Goal: Information Seeking & Learning: Learn about a topic

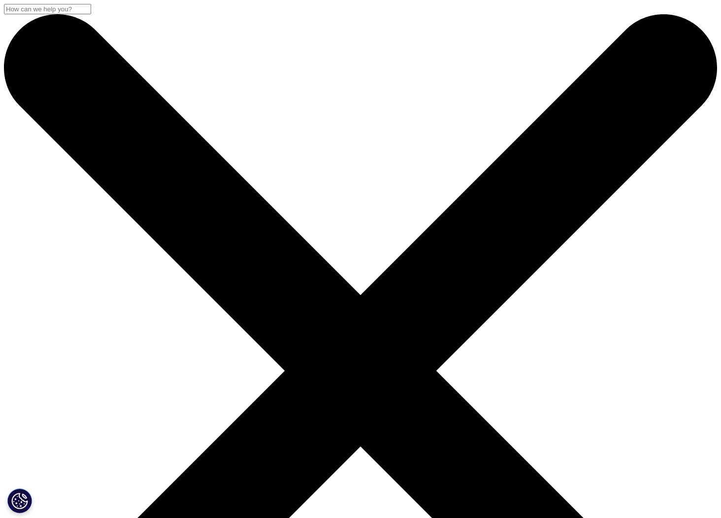
scroll to position [108, 581]
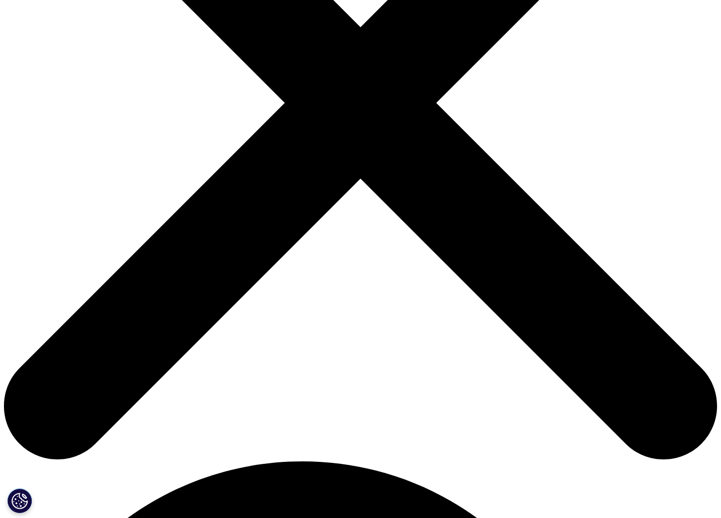
scroll to position [276, 0]
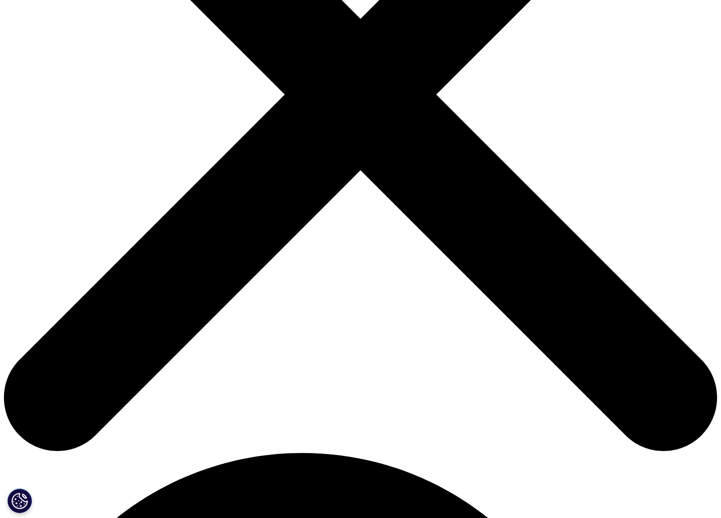
type input "Tania"
type input "Queiroz"
type input "tmq11@mac.com"
type input "PM"
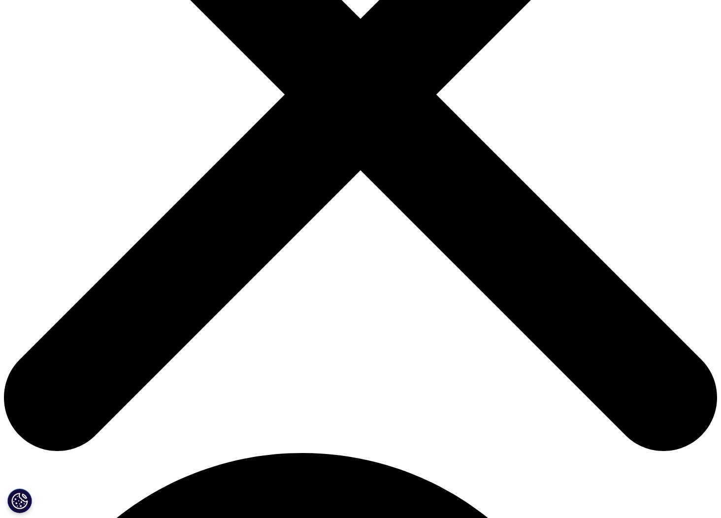
type input "NA"
select select "[GEOGRAPHIC_DATA]"
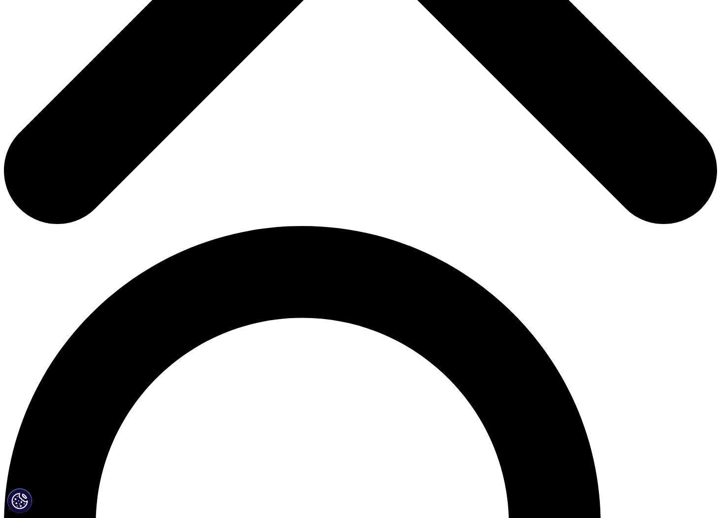
scroll to position [489, 0]
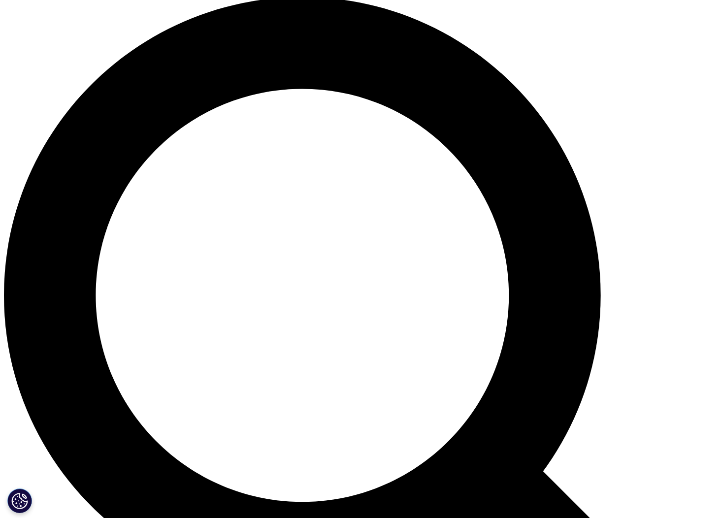
scroll to position [734, 0]
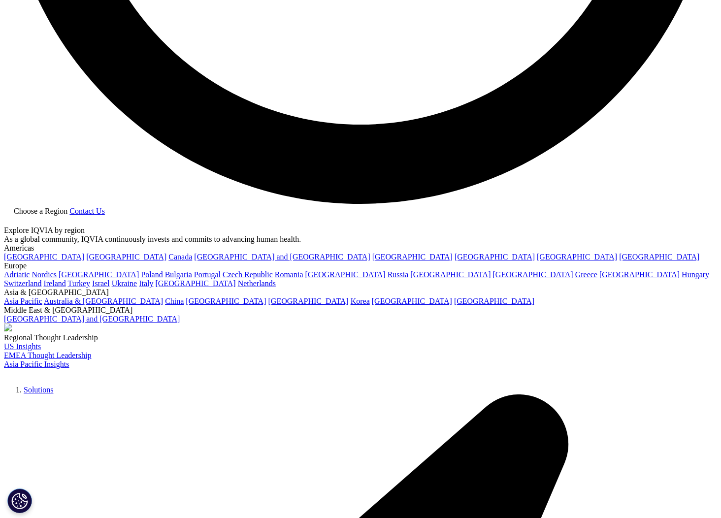
scroll to position [1950, 0]
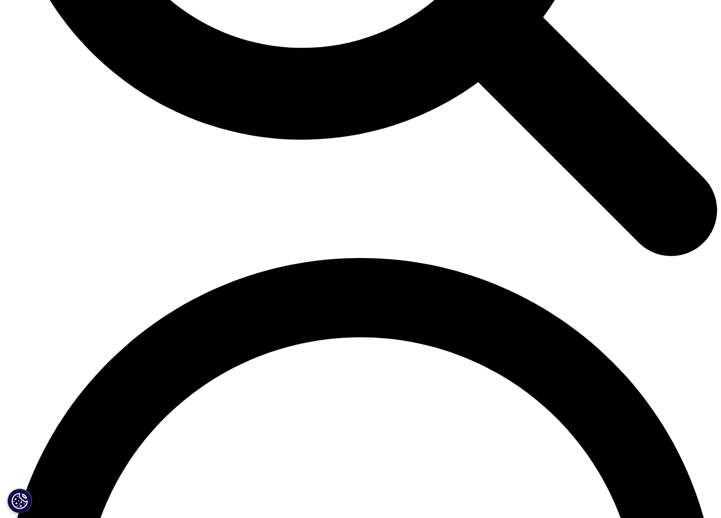
scroll to position [1186, 0]
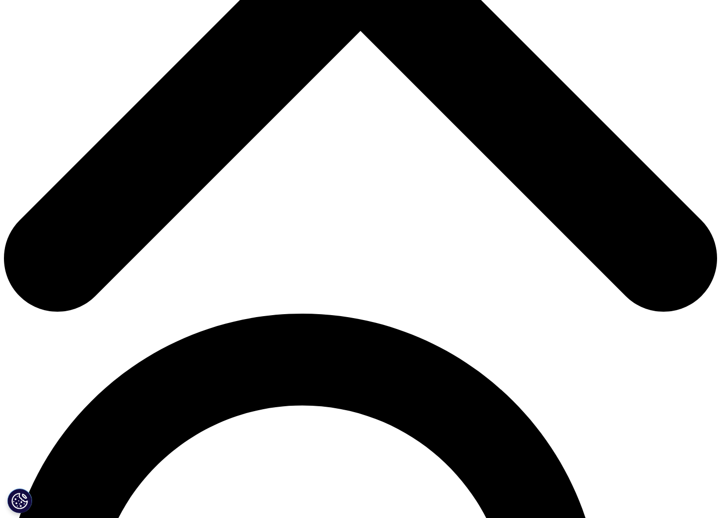
scroll to position [420, 0]
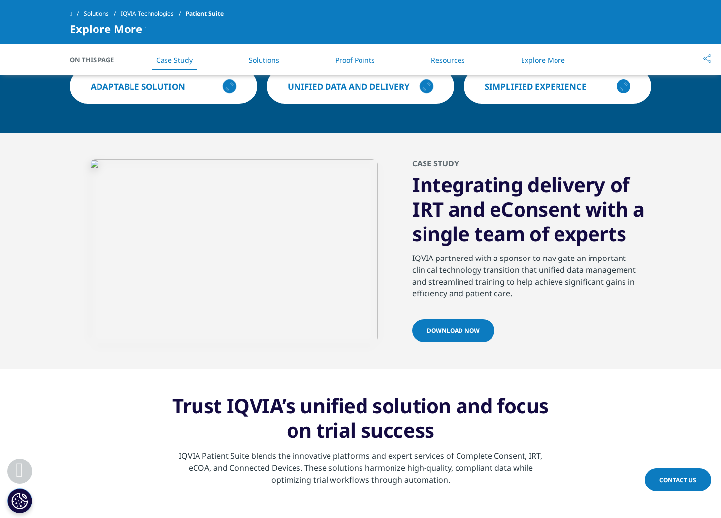
click at [449, 332] on span "Download now" at bounding box center [453, 330] width 53 height 8
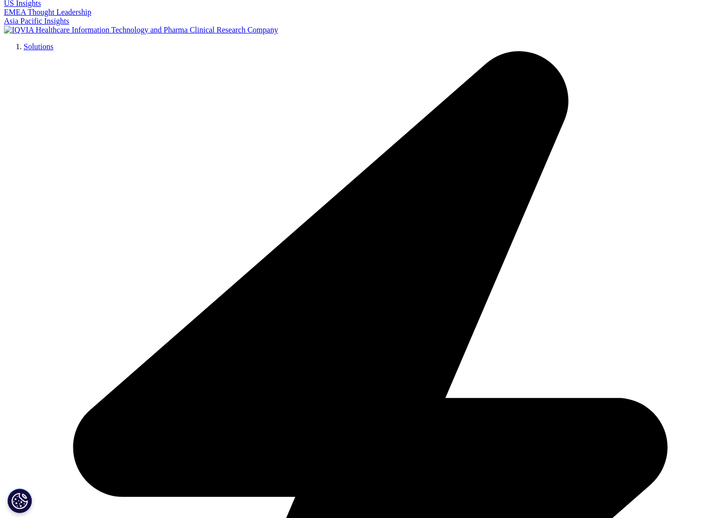
scroll to position [190, 0]
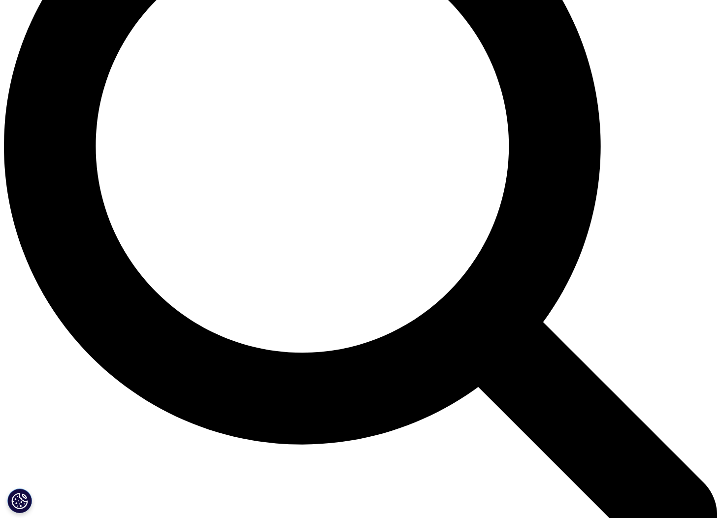
scroll to position [885, 0]
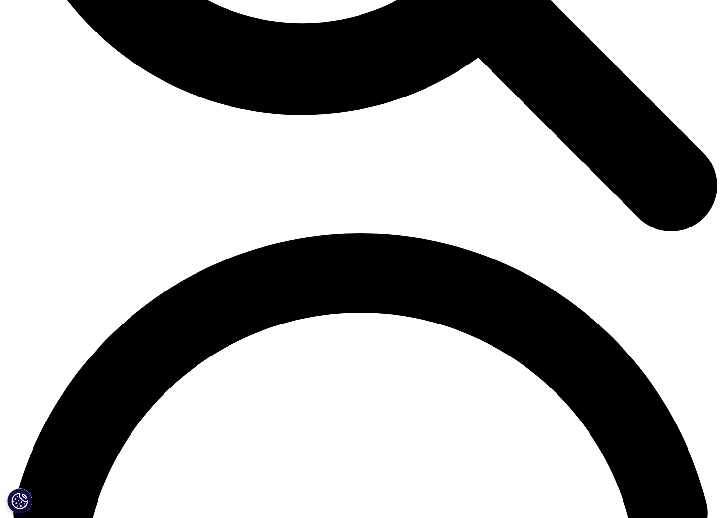
scroll to position [1214, 0]
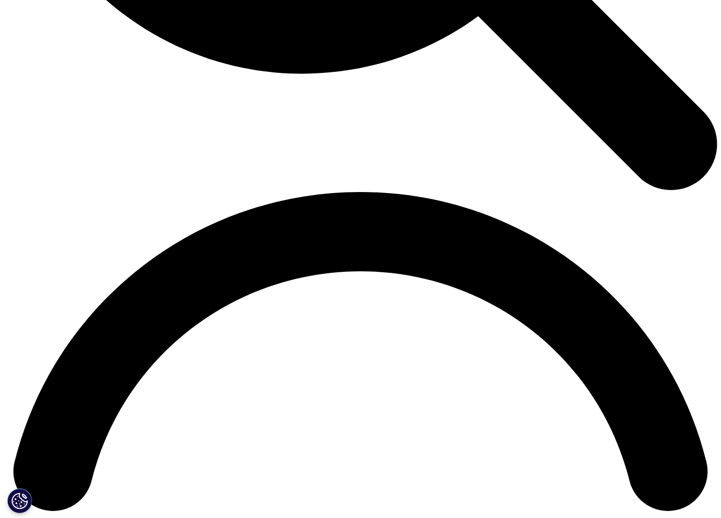
scroll to position [1251, 0]
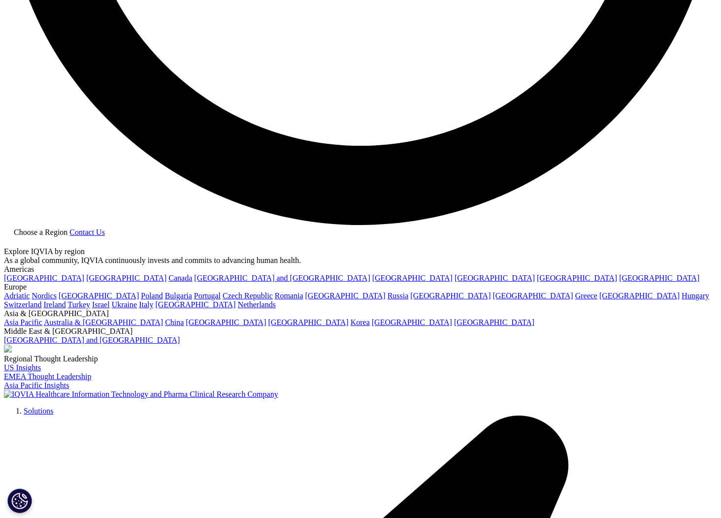
scroll to position [1933, 0]
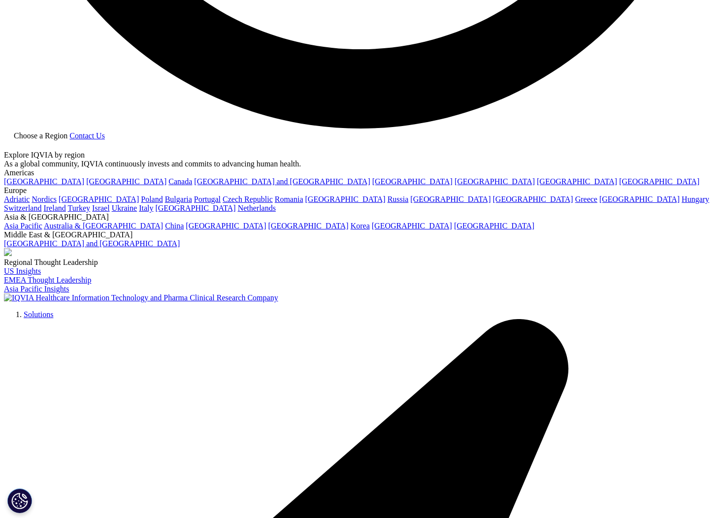
scroll to position [2034, 0]
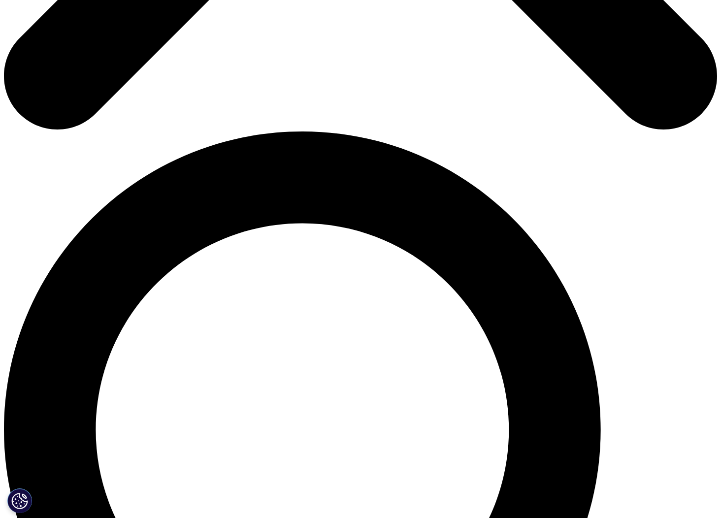
scroll to position [596, 0]
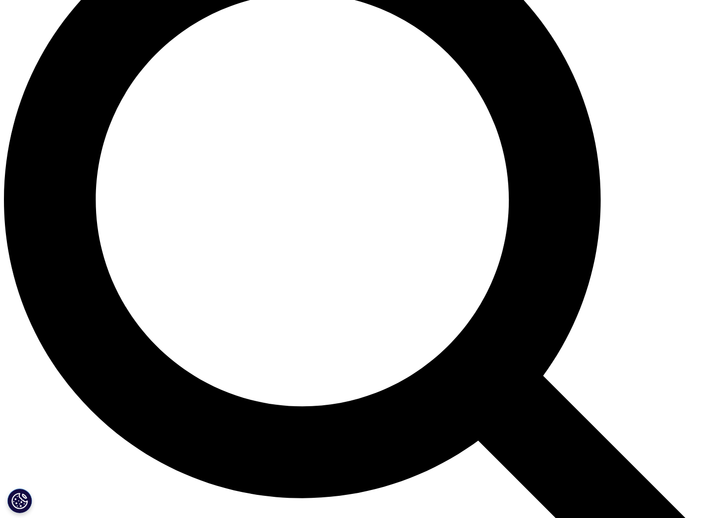
scroll to position [827, 0]
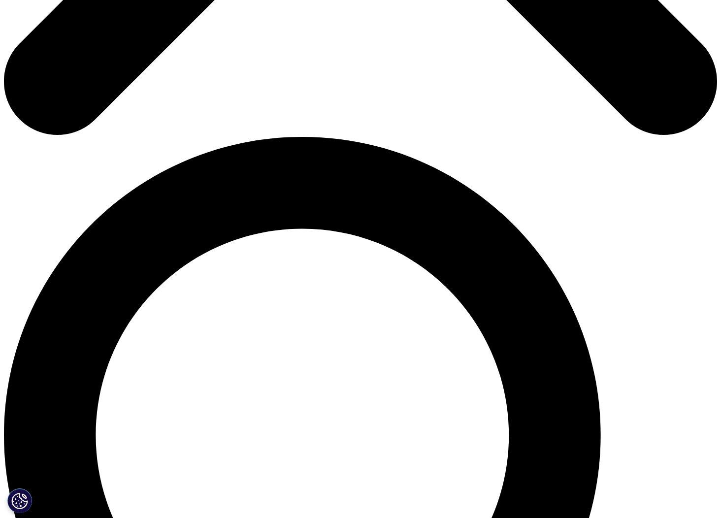
scroll to position [595, 0]
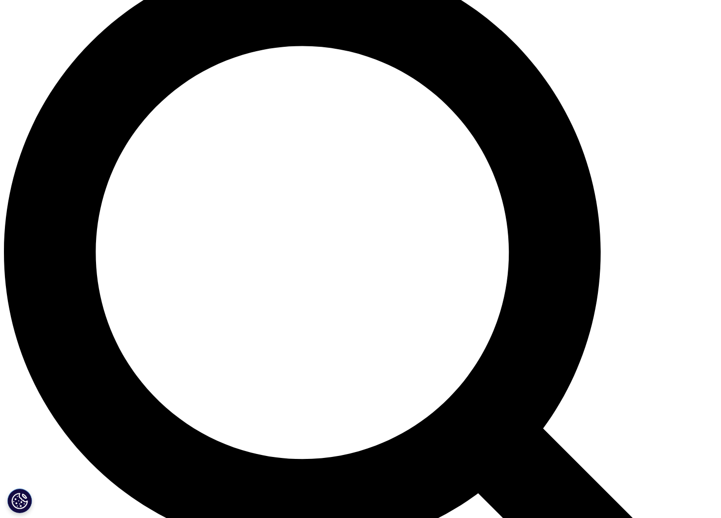
scroll to position [775, 0]
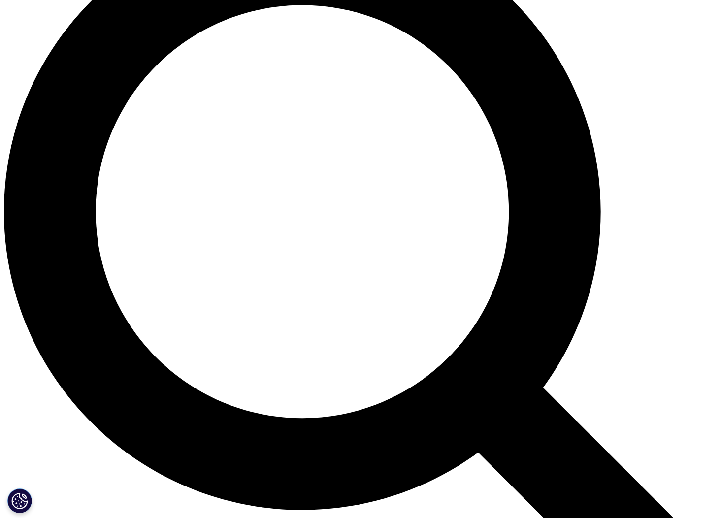
scroll to position [814, 0]
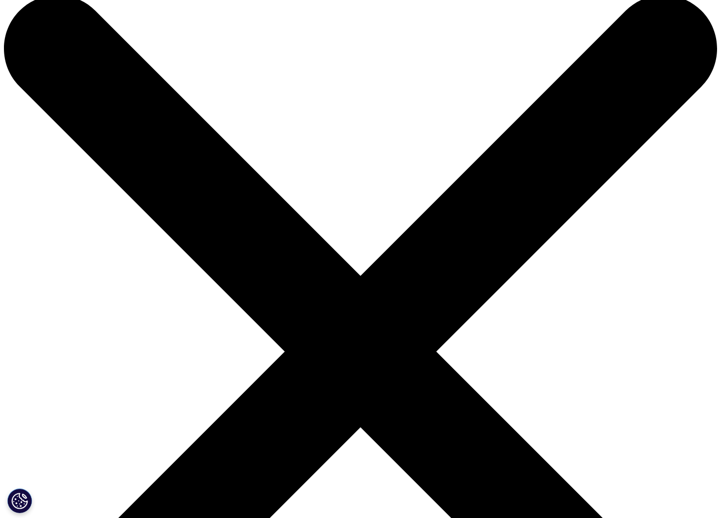
scroll to position [0, 0]
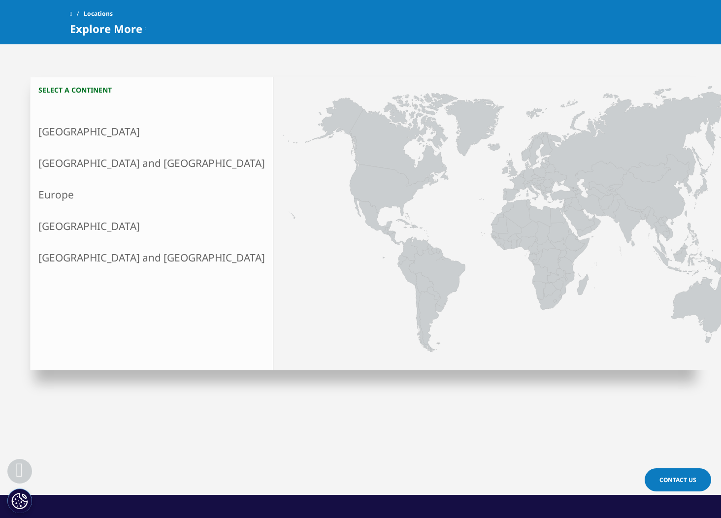
scroll to position [225, 0]
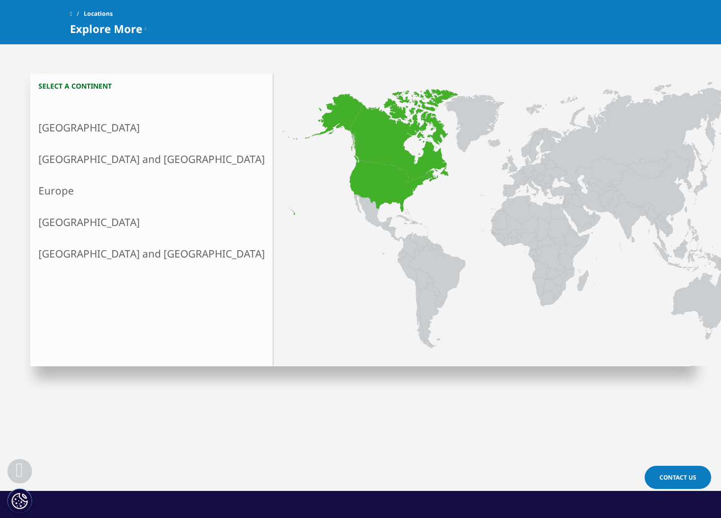
click at [75, 129] on link "North America" at bounding box center [152, 128] width 242 height 32
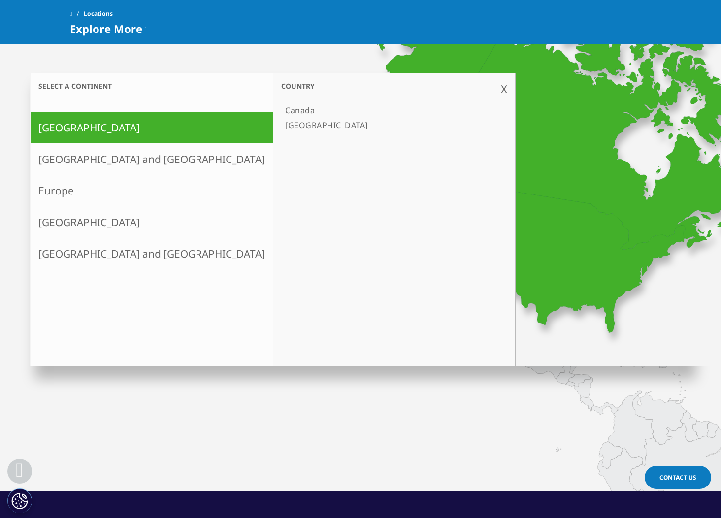
click at [72, 161] on link "Asia and Oceania" at bounding box center [152, 159] width 242 height 32
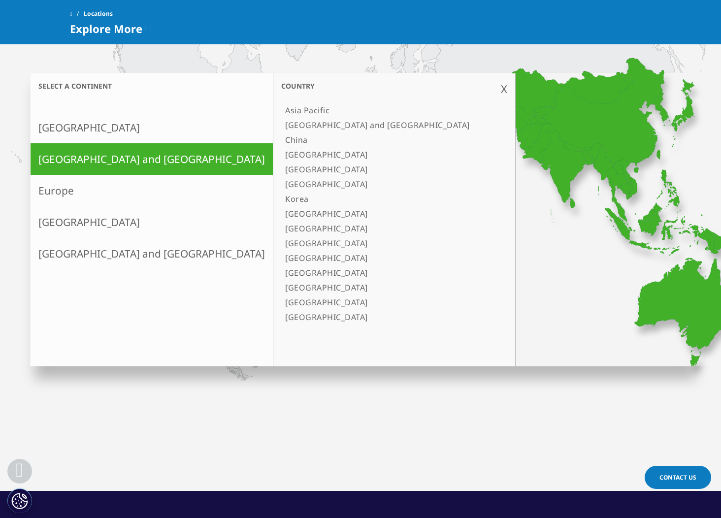
click at [66, 194] on link "Europe" at bounding box center [152, 191] width 242 height 32
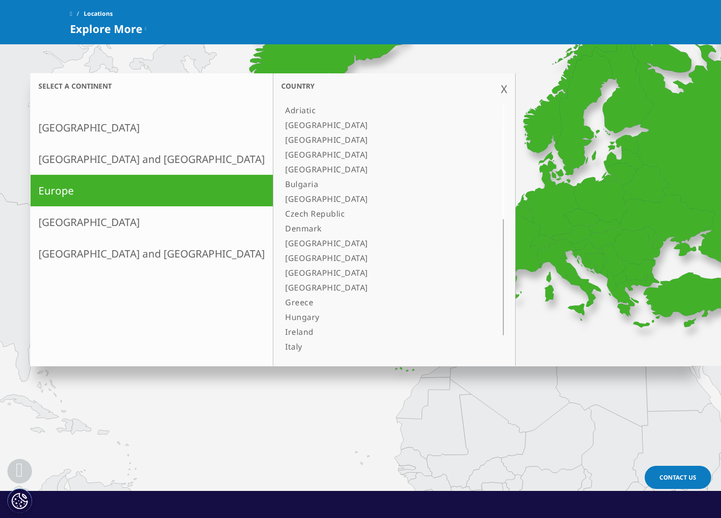
click at [65, 225] on link "Latin America" at bounding box center [152, 222] width 242 height 32
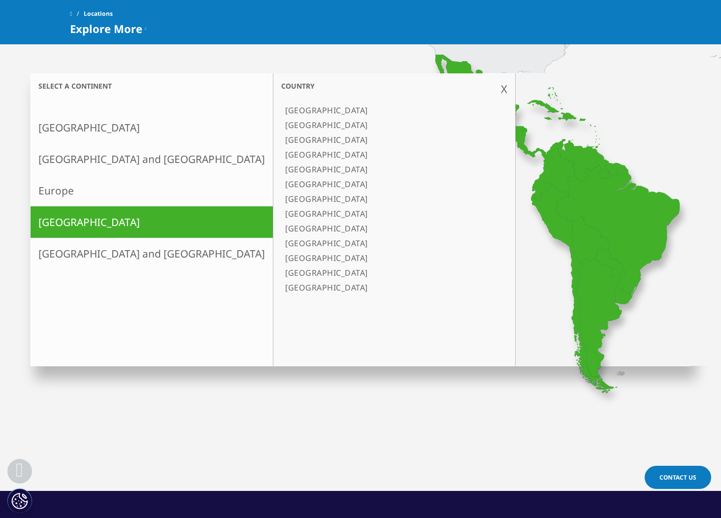
click at [65, 254] on link "[GEOGRAPHIC_DATA] and [GEOGRAPHIC_DATA]" at bounding box center [152, 254] width 242 height 32
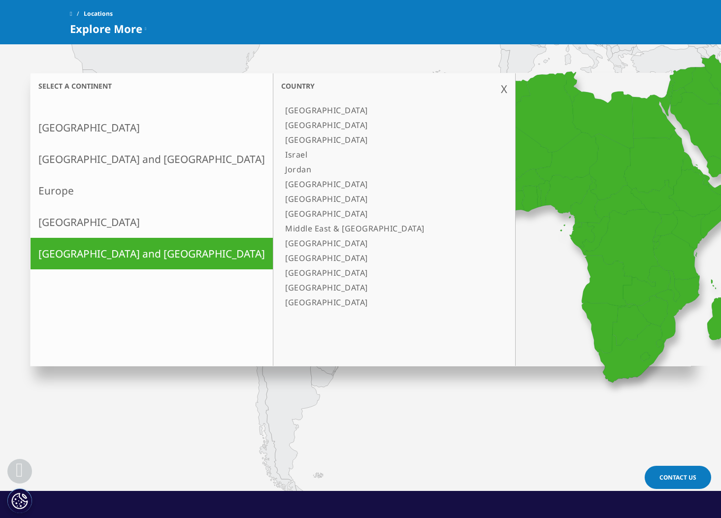
click at [249, 52] on div "Select a continent North America X Country Canada United States Asia and Oceani…" at bounding box center [360, 232] width 721 height 518
drag, startPoint x: 263, startPoint y: 90, endPoint x: 260, endPoint y: 84, distance: 6.4
click at [501, 90] on div "X" at bounding box center [504, 88] width 6 height 15
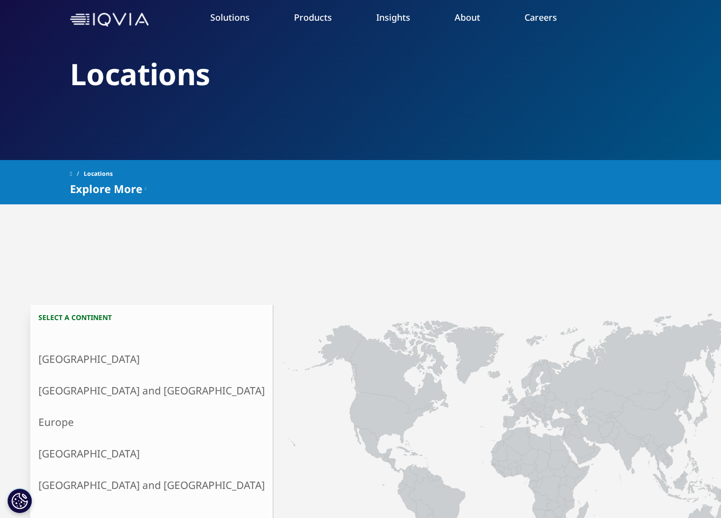
scroll to position [37, 0]
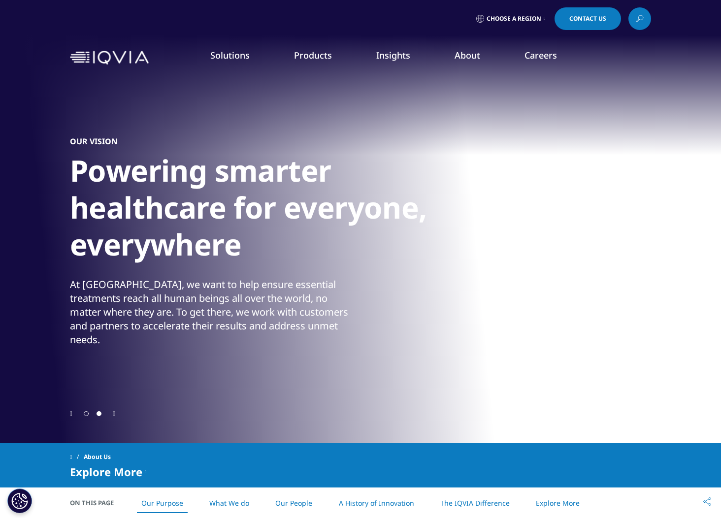
click at [71, 416] on icon "Previous slide" at bounding box center [71, 414] width 2 height 7
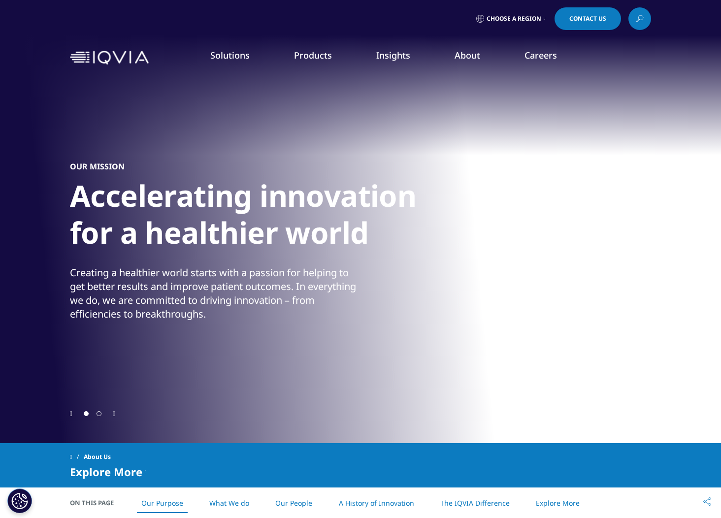
click at [72, 416] on icon "Previous slide" at bounding box center [71, 414] width 2 height 7
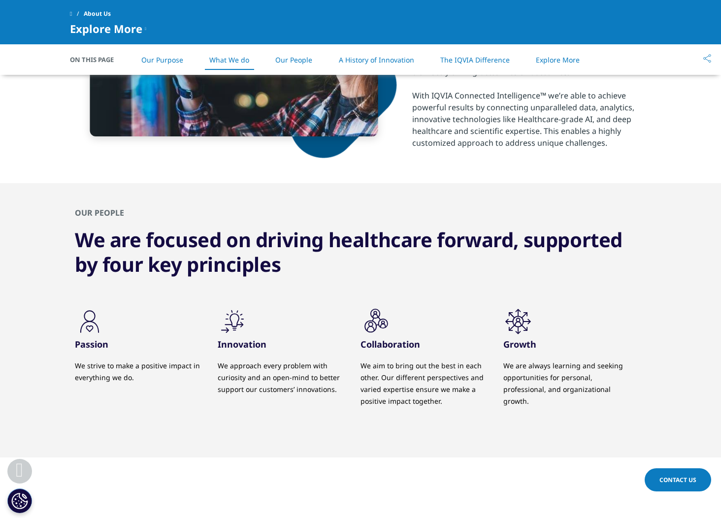
scroll to position [817, 0]
